Goal: Navigation & Orientation: Find specific page/section

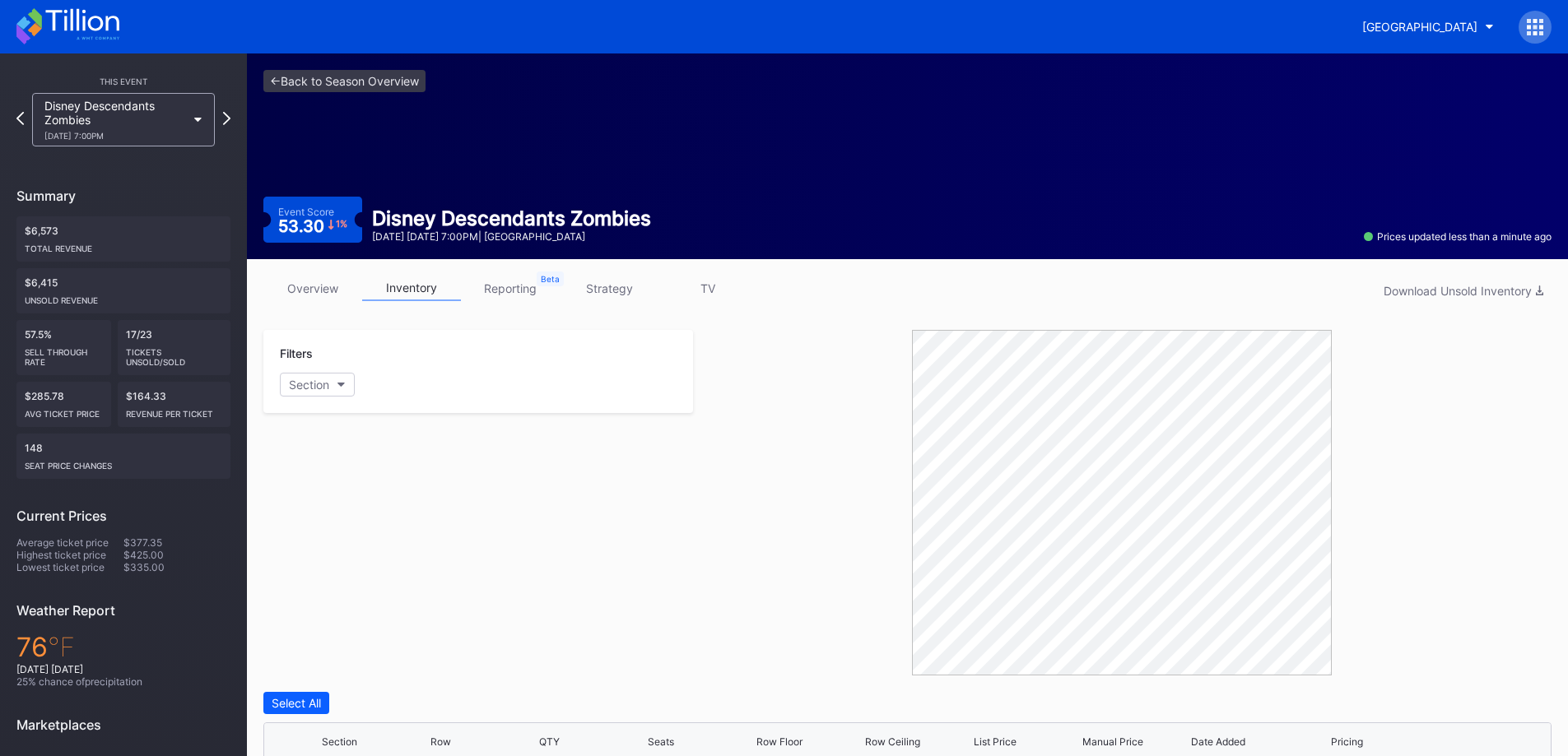
click at [315, 303] on div "overview inventory reporting strategy TV Download Unsold Inventory" at bounding box center [907, 292] width 1288 height 34
click at [315, 295] on link "overview" at bounding box center [312, 288] width 99 height 26
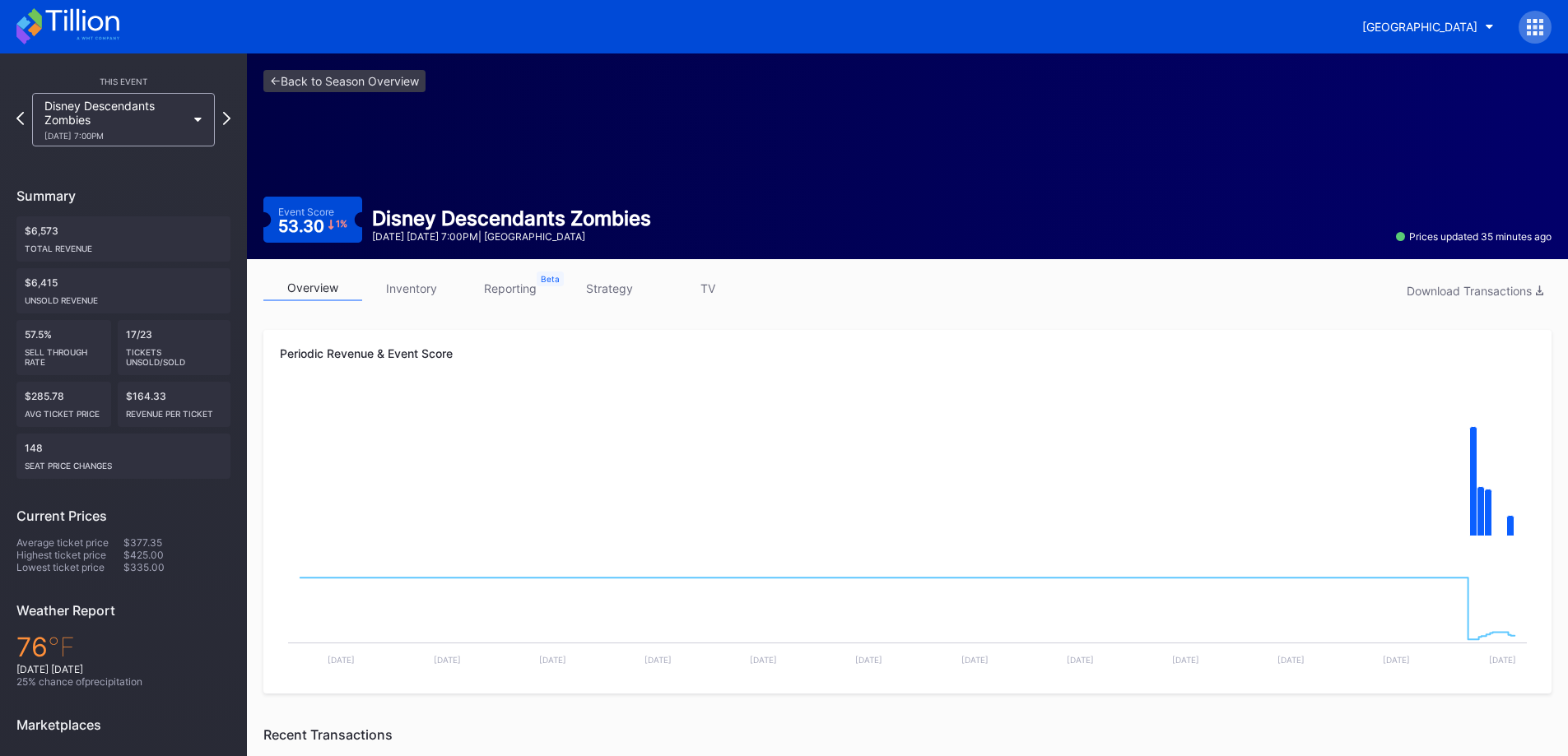
click at [403, 291] on link "inventory" at bounding box center [411, 288] width 99 height 26
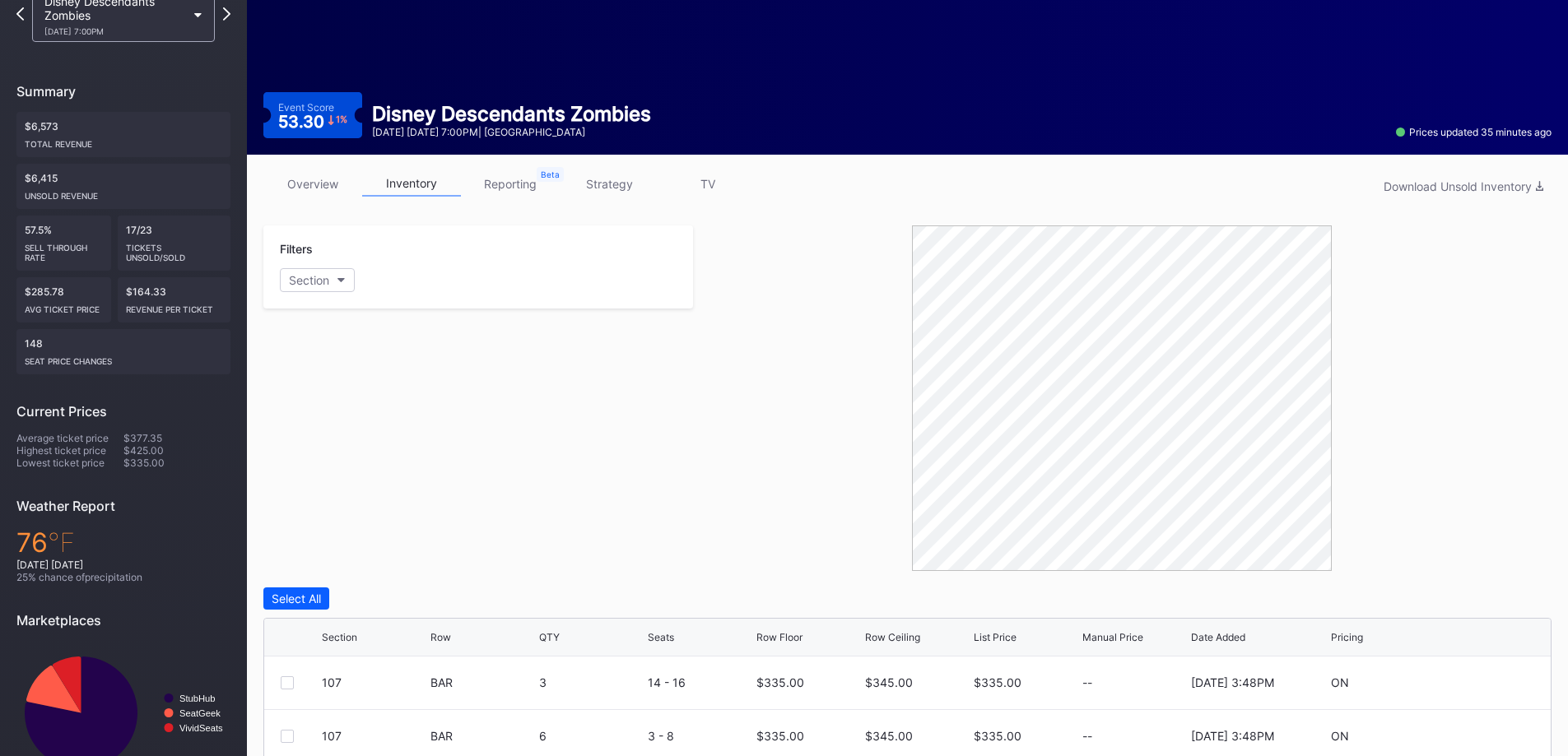
scroll to position [223, 0]
